Goal: Task Accomplishment & Management: Use online tool/utility

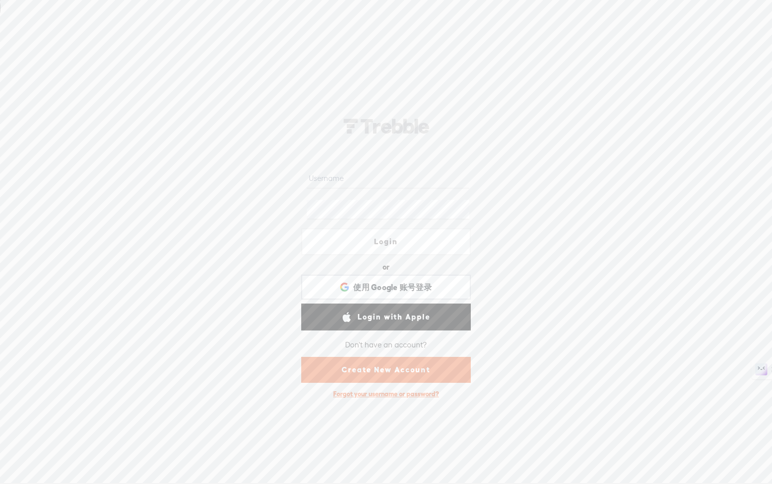
click at [385, 187] on input "text" at bounding box center [388, 178] width 162 height 19
type input "voicemaster"
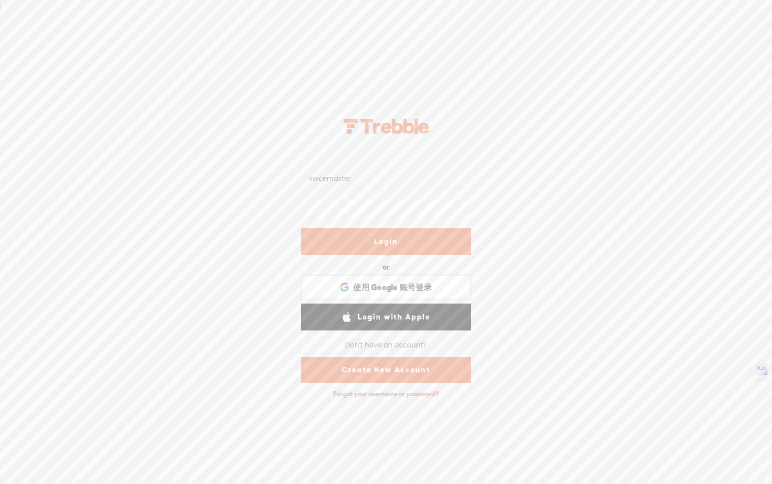
click at [392, 239] on div at bounding box center [387, 243] width 24 height 24
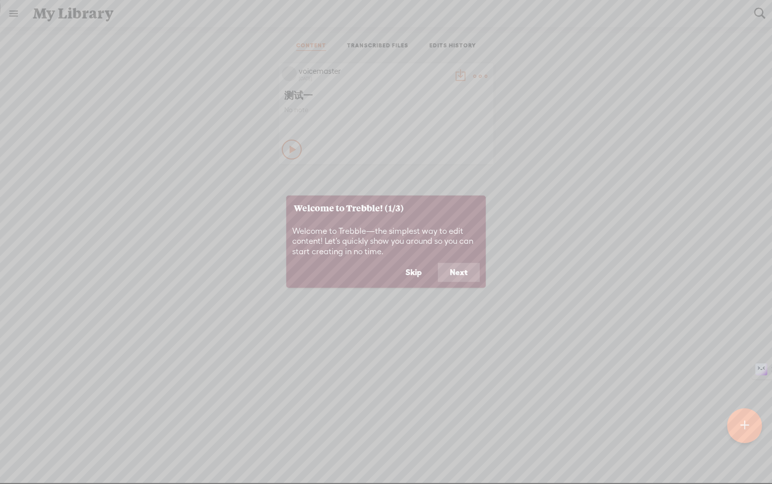
click at [466, 272] on button "Next" at bounding box center [459, 272] width 42 height 19
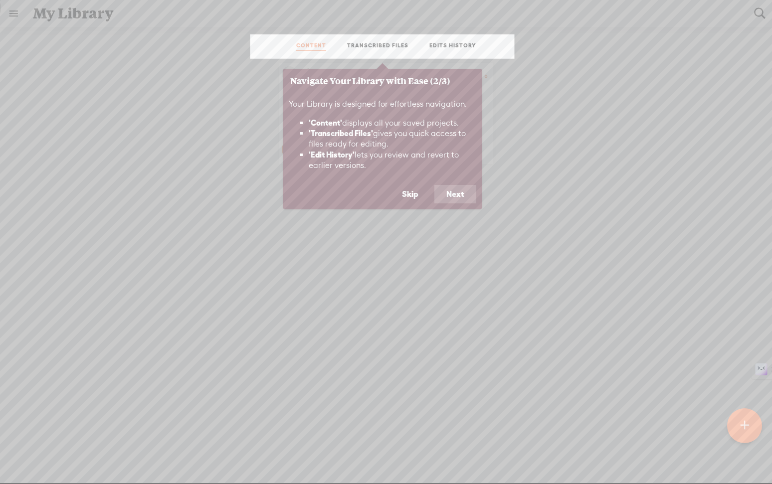
click at [442, 196] on button "Next" at bounding box center [455, 194] width 42 height 19
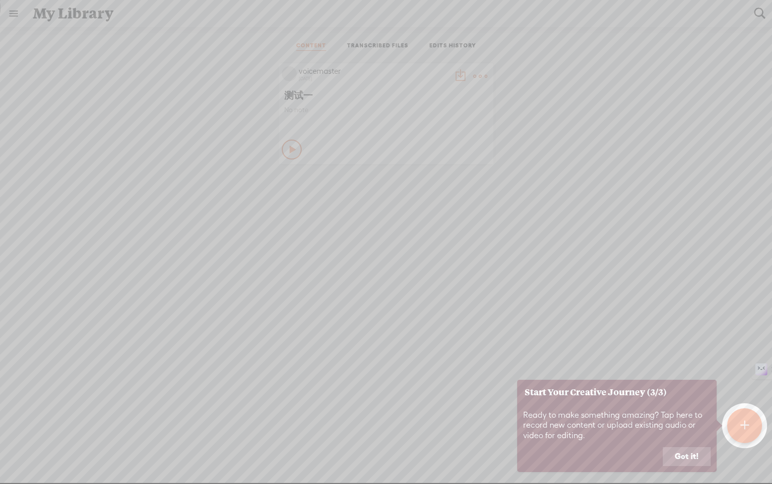
click at [697, 458] on button "Got it!" at bounding box center [687, 456] width 48 height 19
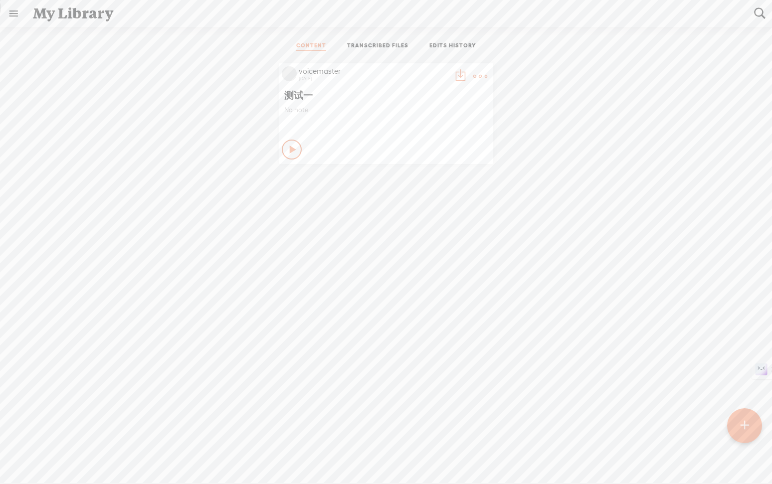
click at [757, 428] on div at bounding box center [744, 425] width 35 height 35
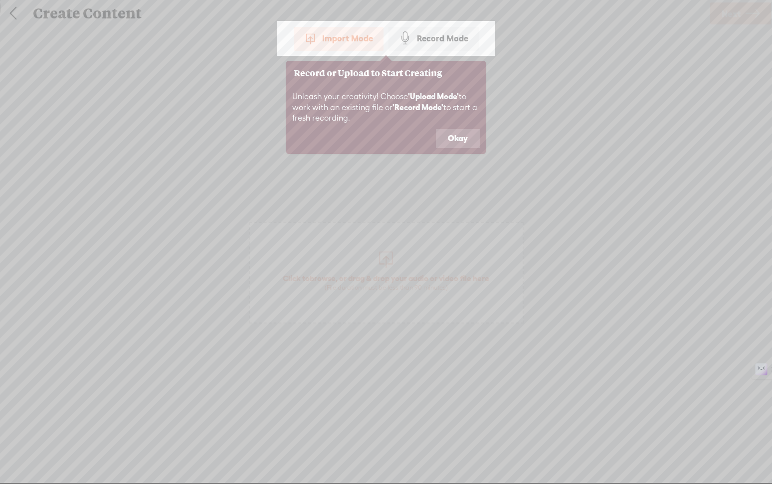
click at [454, 140] on button "Okay" at bounding box center [458, 138] width 44 height 19
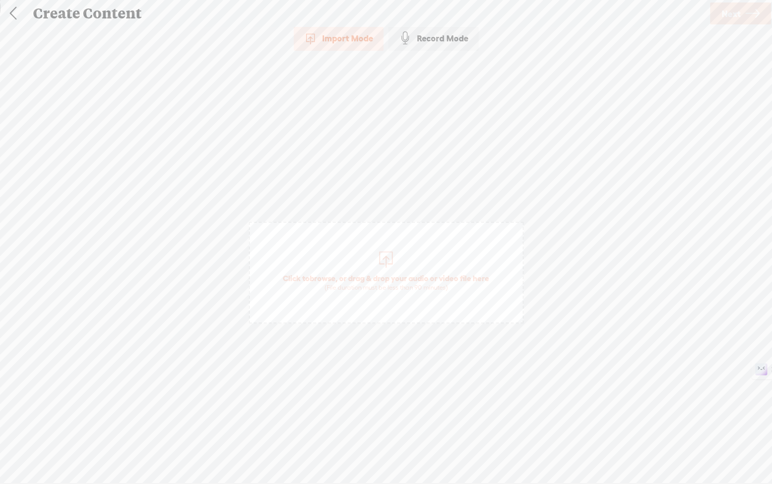
click at [354, 42] on div "Import Mode" at bounding box center [339, 38] width 90 height 25
click at [383, 273] on span "Click to browse , or drag & drop your audio or video file here (File duration m…" at bounding box center [386, 282] width 216 height 28
click at [740, 9] on span "Next" at bounding box center [730, 13] width 19 height 25
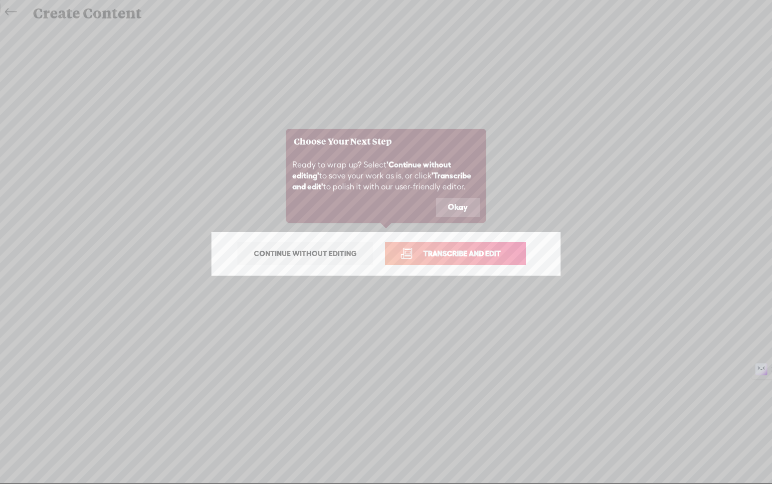
click at [457, 205] on button "Okay" at bounding box center [458, 207] width 44 height 19
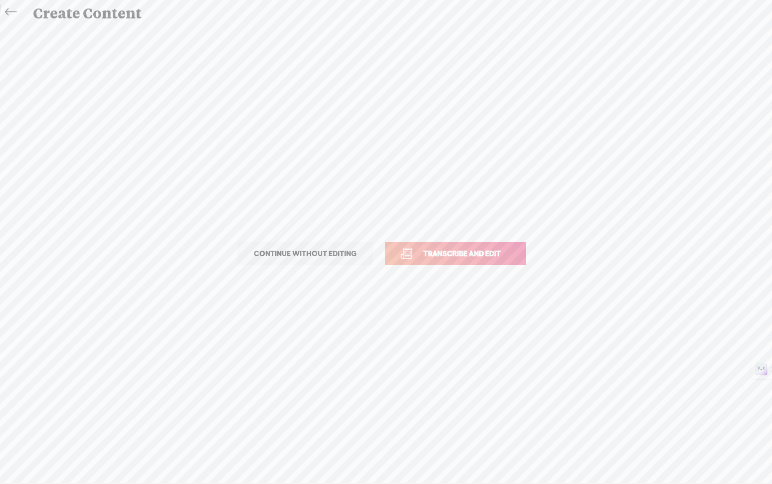
click at [461, 255] on span "Transcribe and edit" at bounding box center [462, 253] width 98 height 11
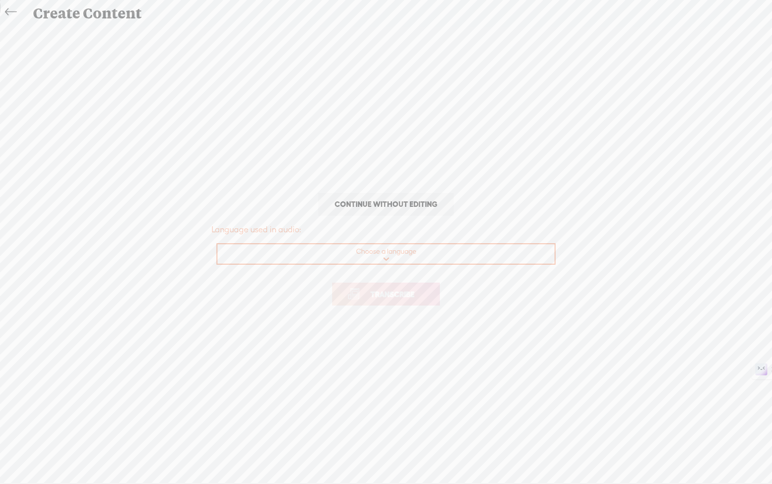
click at [430, 256] on select "Choose a language Afrikaans Albanian Amharic Arabic, Gulf Arabic, Modern Standa…" at bounding box center [386, 254] width 338 height 20
select select "zh-CN"
click at [217, 244] on select "Choose a language Afrikaans Albanian Amharic Arabic, Gulf Arabic, Modern Standa…" at bounding box center [386, 254] width 338 height 20
click at [397, 295] on span "Transcribe" at bounding box center [392, 294] width 65 height 11
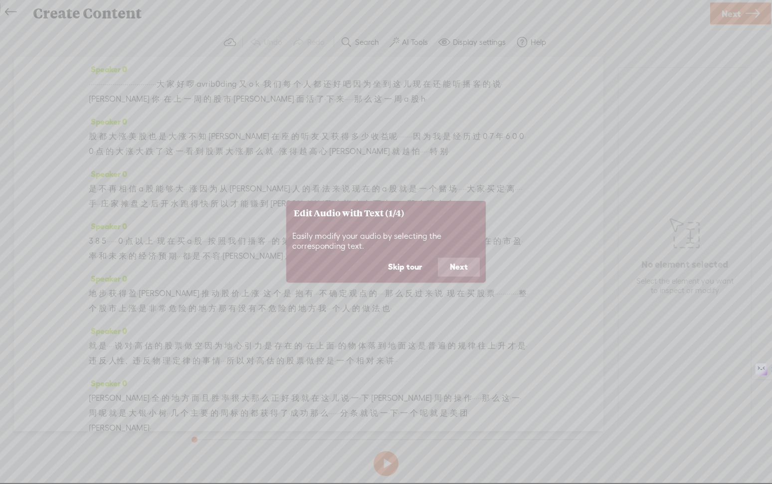
click at [460, 268] on button "Next" at bounding box center [459, 267] width 42 height 19
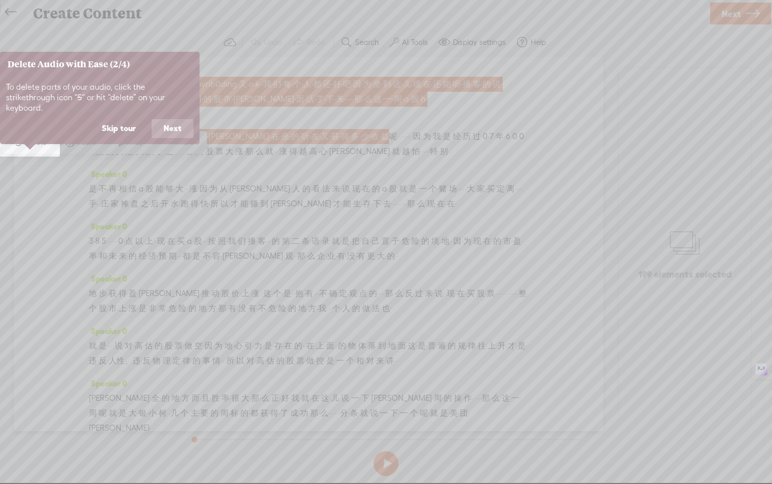
click at [163, 122] on button "Next" at bounding box center [173, 128] width 42 height 19
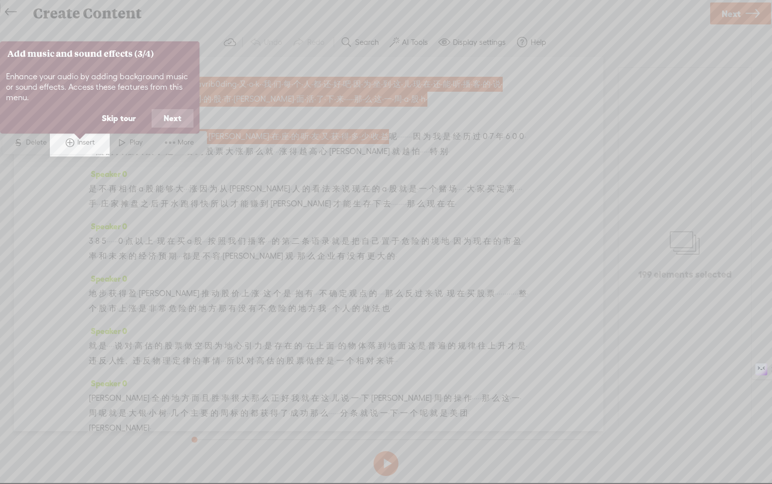
click at [163, 122] on button "Next" at bounding box center [173, 118] width 42 height 19
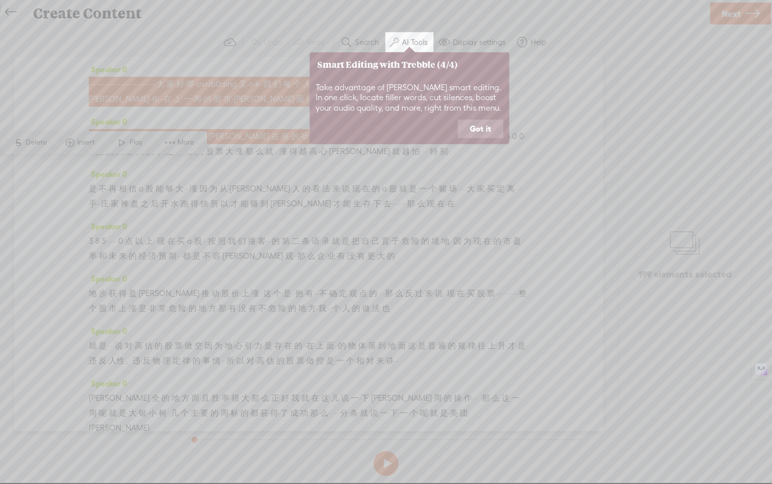
click at [479, 132] on button "Got it" at bounding box center [480, 129] width 45 height 19
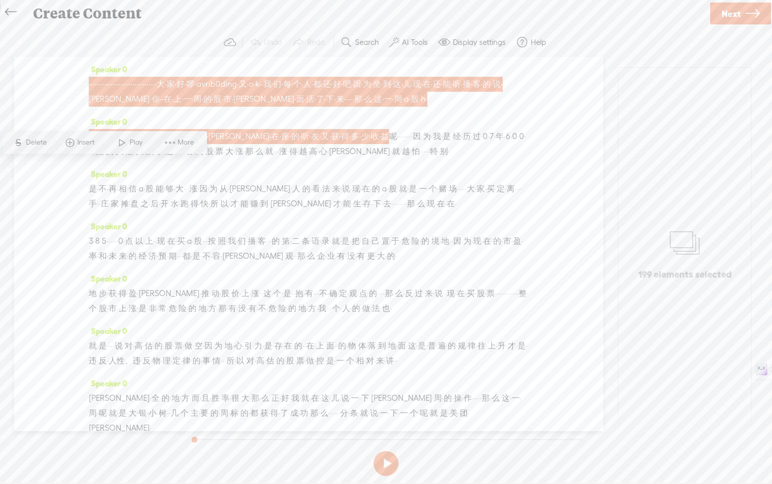
click at [157, 86] on span "·" at bounding box center [156, 84] width 2 height 15
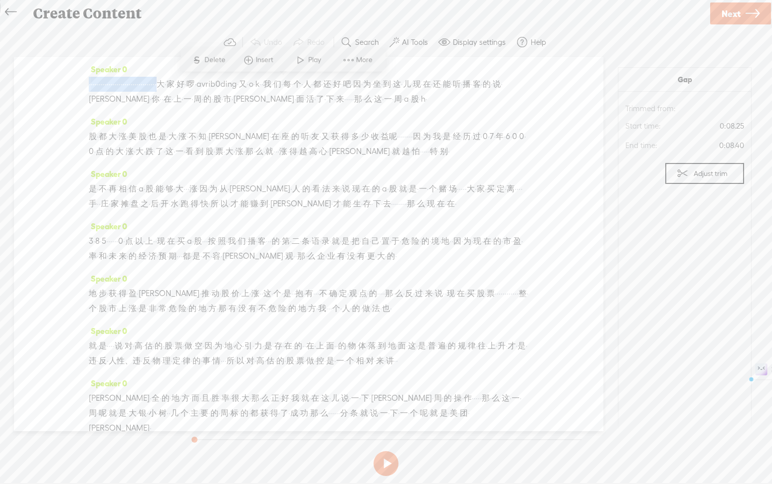
drag, startPoint x: 283, startPoint y: 84, endPoint x: 79, endPoint y: 85, distance: 203.9
click at [79, 85] on div "Speaker 0 · · · · · · · · · · · · · · · · · · · · · · · · · · · · · · · · · · 大…" at bounding box center [308, 244] width 589 height 374
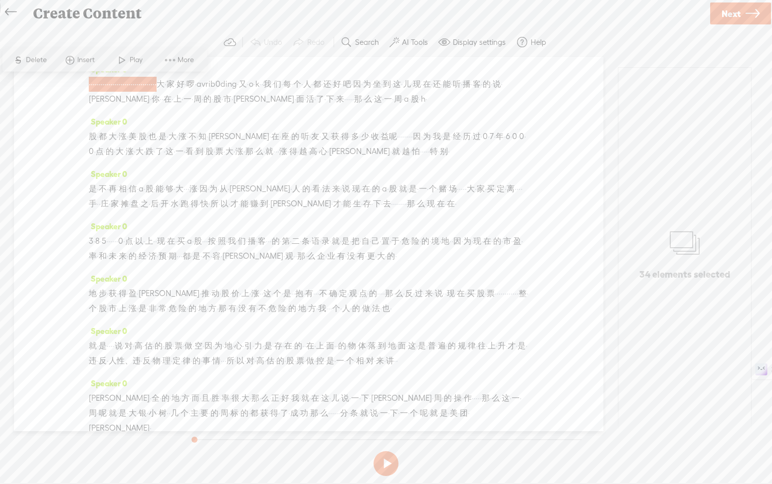
click at [39, 64] on span "Delete" at bounding box center [37, 60] width 23 height 10
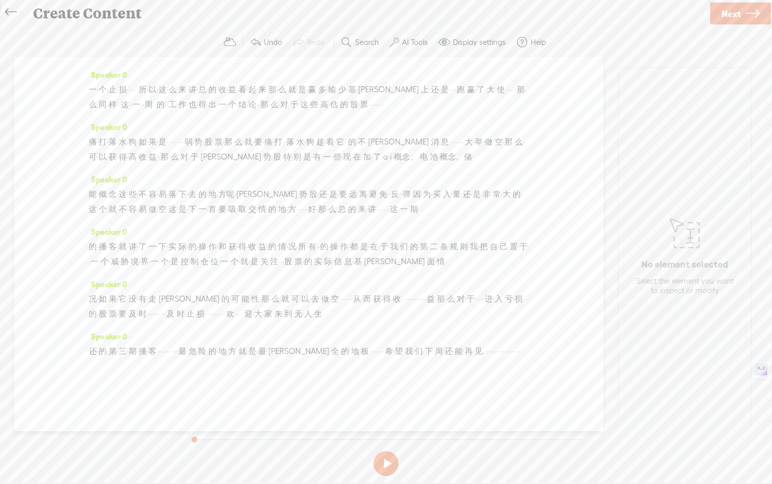
scroll to position [1442, 0]
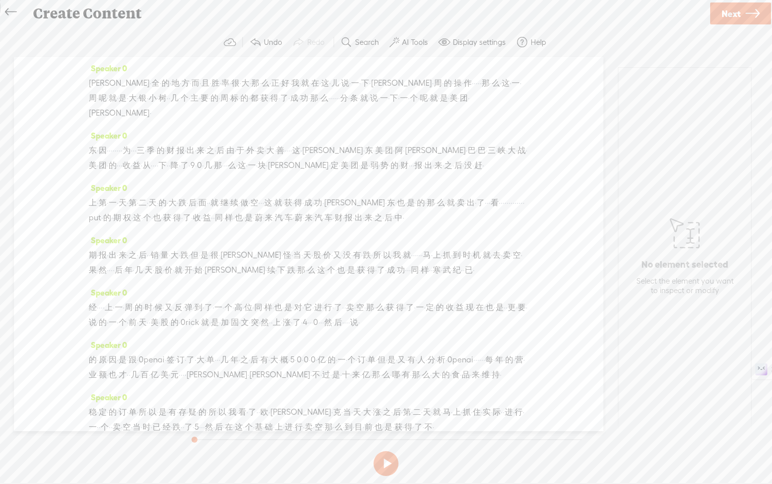
scroll to position [195, 0]
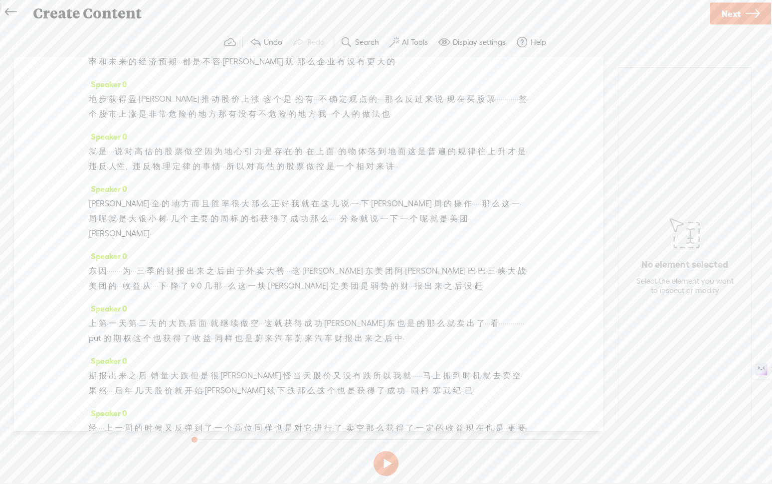
click at [403, 39] on label "AI Tools" at bounding box center [415, 42] width 26 height 10
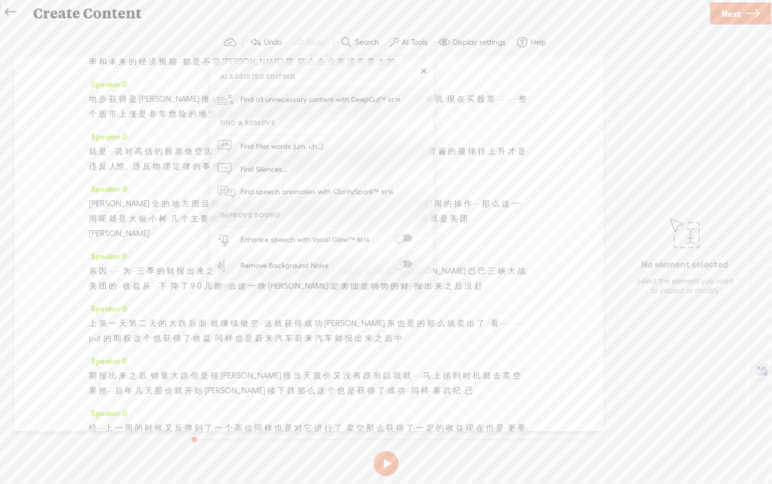
click at [405, 236] on span at bounding box center [403, 238] width 18 height 7
click at [405, 265] on span at bounding box center [403, 264] width 18 height 7
click at [661, 321] on div "No element selected Select the element you want to inspect or modify" at bounding box center [684, 254] width 133 height 373
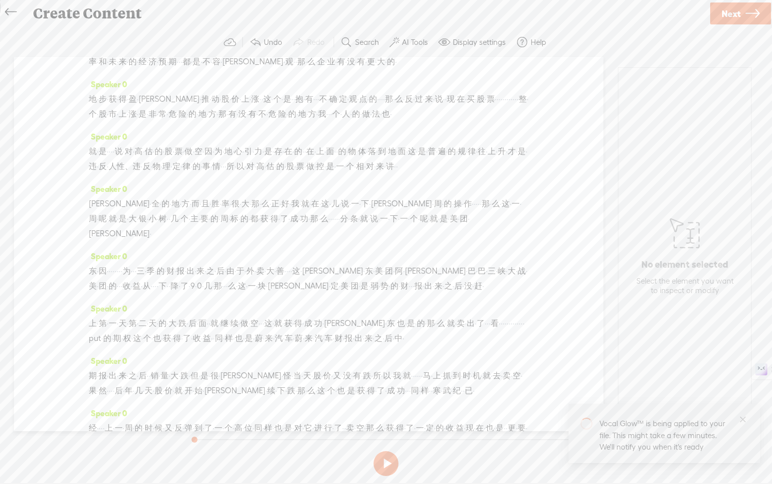
click at [732, 15] on span "Next" at bounding box center [730, 13] width 19 height 25
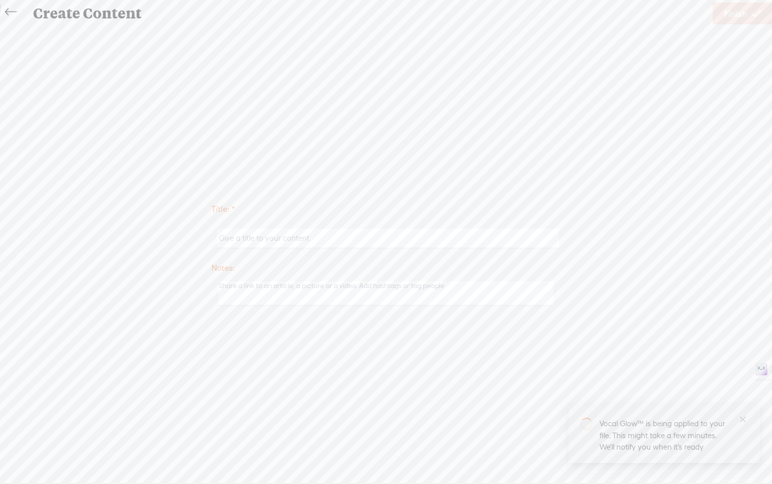
click at [447, 234] on input "text" at bounding box center [387, 238] width 341 height 19
type input "无人生还3 最危险的地方最安全"
click at [352, 285] on textarea at bounding box center [385, 293] width 335 height 24
click at [741, 17] on span "Finish" at bounding box center [735, 13] width 23 height 25
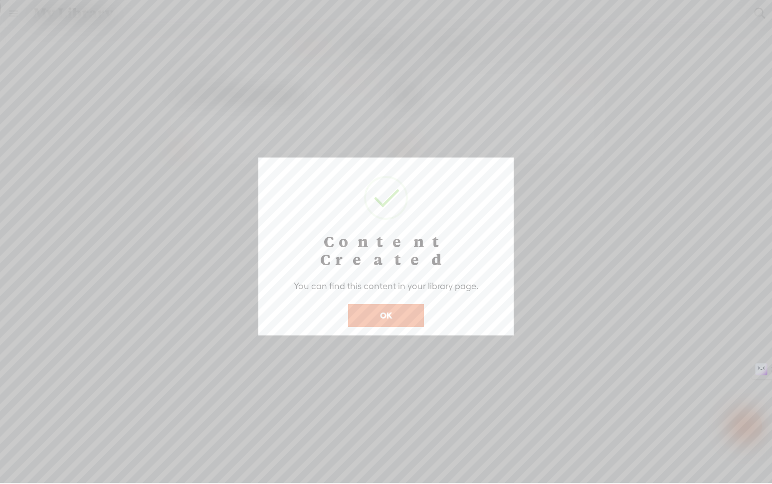
click at [378, 304] on button "OK" at bounding box center [386, 315] width 76 height 23
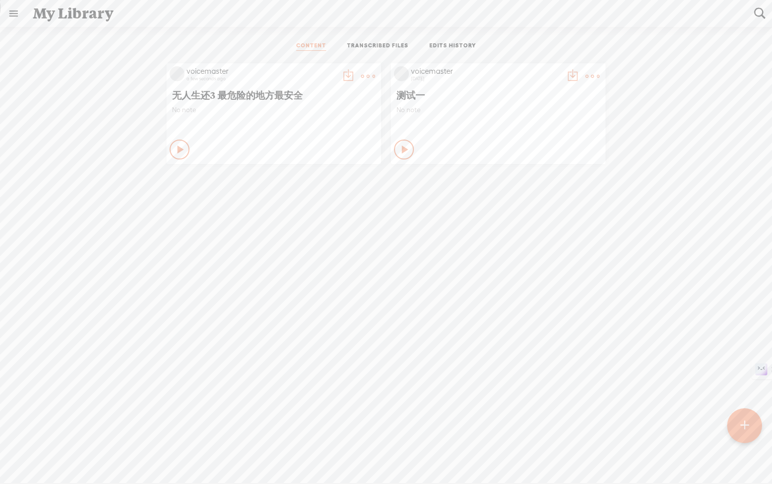
click at [169, 151] on div "Play Content" at bounding box center [179, 150] width 20 height 20
click at [341, 78] on t at bounding box center [348, 76] width 14 height 14
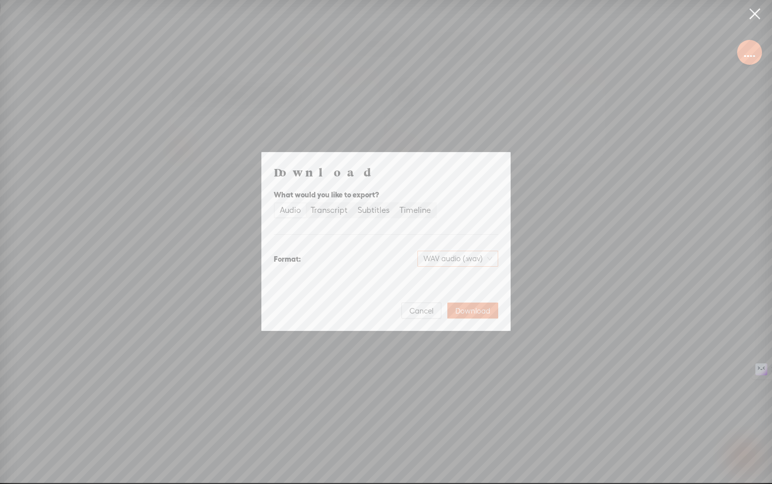
click at [428, 256] on span "WAV audio (.wav)" at bounding box center [457, 258] width 69 height 15
click at [430, 281] on div "MP3 audio (.mp3)" at bounding box center [449, 280] width 81 height 10
click at [473, 313] on span "Download" at bounding box center [472, 311] width 35 height 10
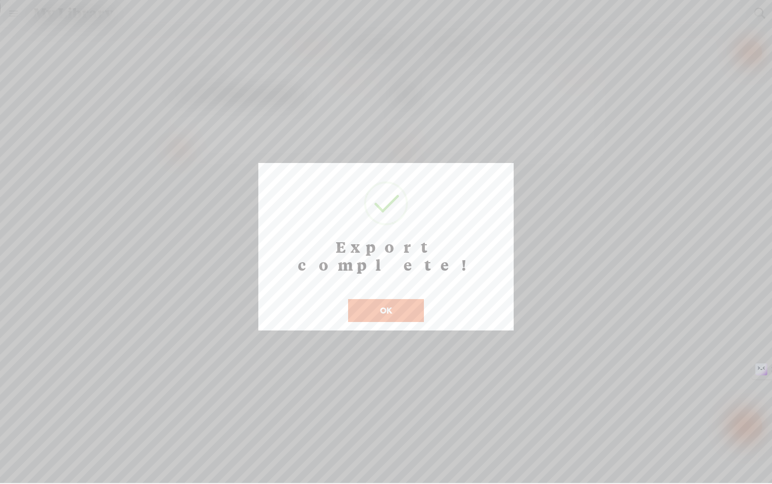
click at [411, 299] on button "OK" at bounding box center [386, 310] width 76 height 23
